Goal: Browse casually: Explore the website without a specific task or goal

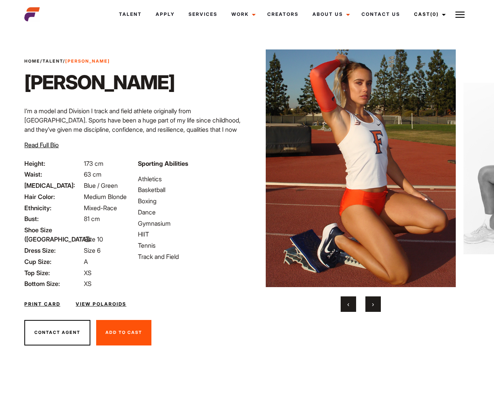
click at [375, 300] on button "›" at bounding box center [373, 304] width 15 height 15
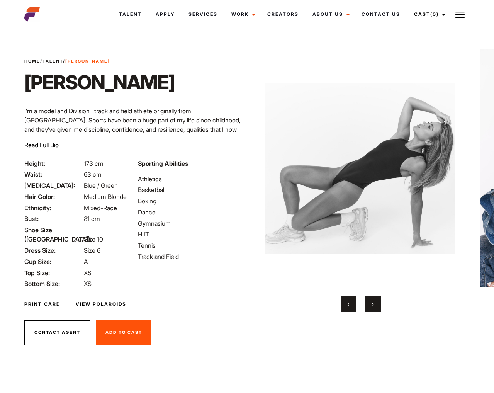
click at [372, 308] on button "›" at bounding box center [373, 304] width 15 height 15
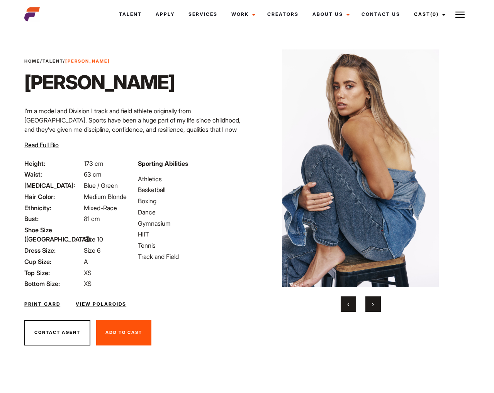
click at [372, 308] on button "›" at bounding box center [373, 304] width 15 height 15
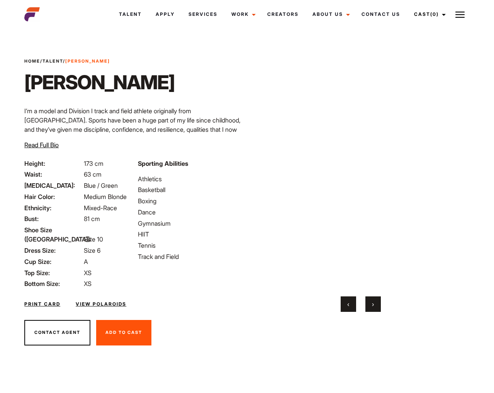
click at [372, 308] on button "›" at bounding box center [373, 304] width 15 height 15
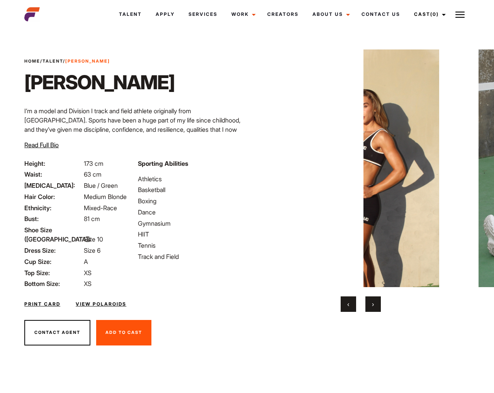
click at [372, 308] on button "›" at bounding box center [373, 304] width 15 height 15
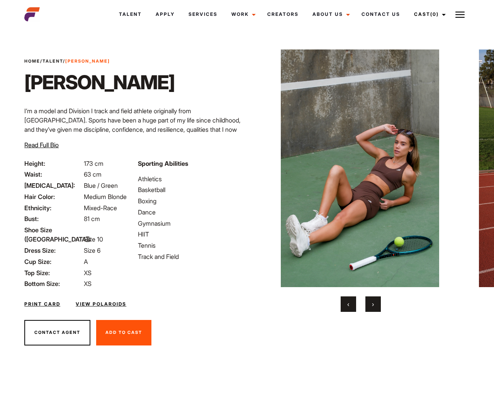
click at [372, 308] on button "›" at bounding box center [373, 304] width 15 height 15
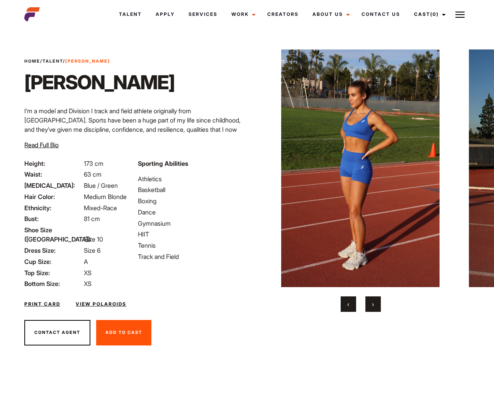
click at [372, 308] on button "›" at bounding box center [373, 304] width 15 height 15
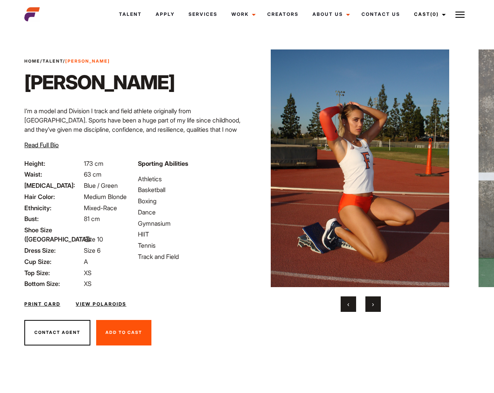
click at [372, 308] on button "›" at bounding box center [373, 304] width 15 height 15
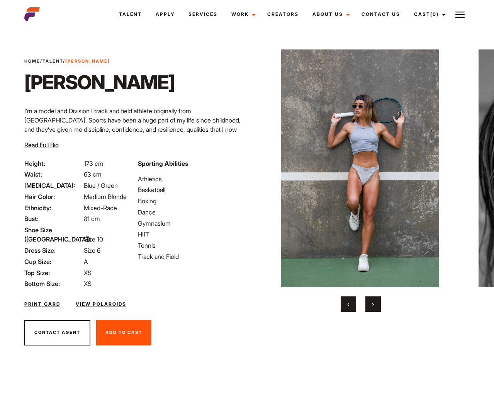
click at [372, 308] on button "›" at bounding box center [373, 304] width 15 height 15
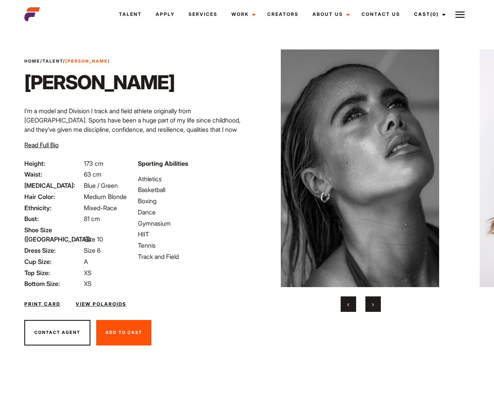
click at [372, 308] on button "›" at bounding box center [373, 304] width 15 height 15
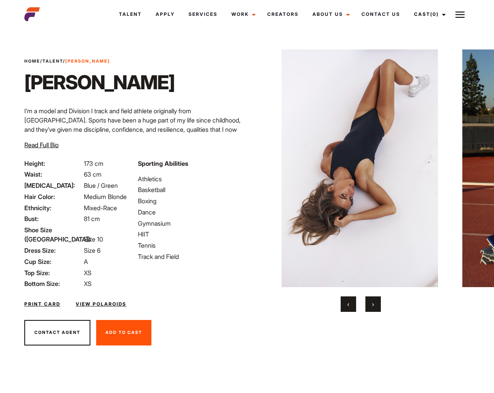
click at [372, 308] on button "›" at bounding box center [373, 304] width 15 height 15
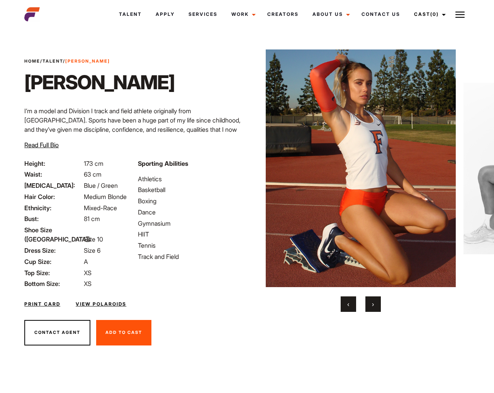
click at [372, 308] on button "›" at bounding box center [373, 304] width 15 height 15
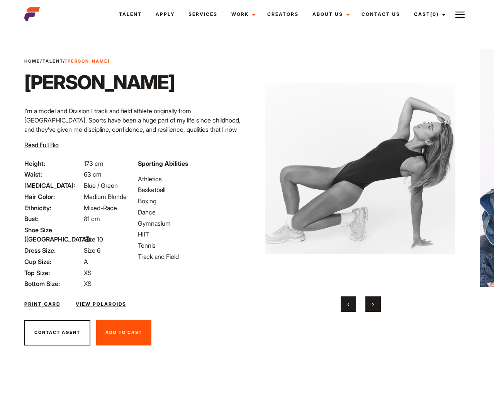
click at [372, 308] on button "›" at bounding box center [373, 304] width 15 height 15
